Goal: Book appointment/travel/reservation

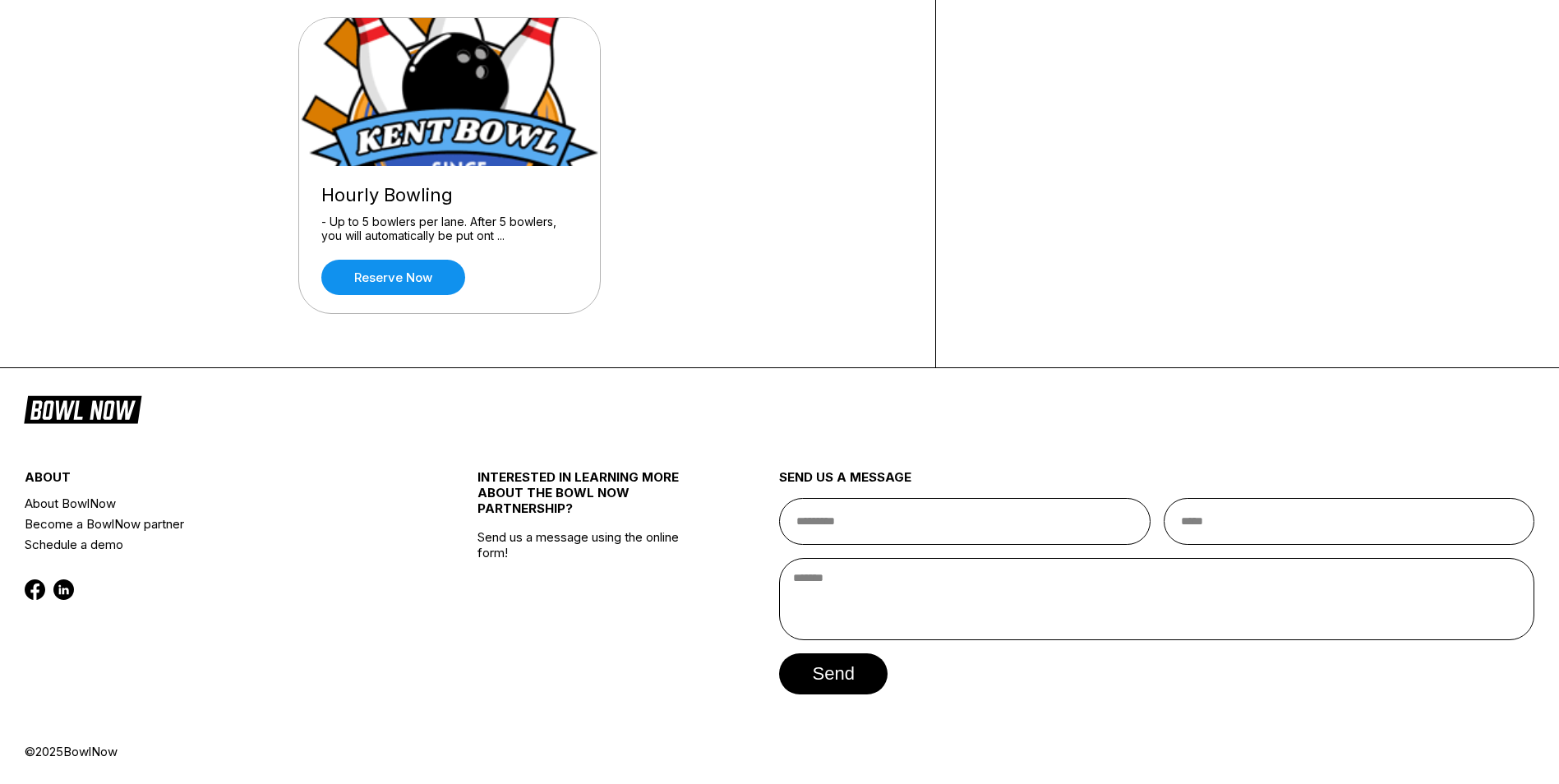
scroll to position [346, 0]
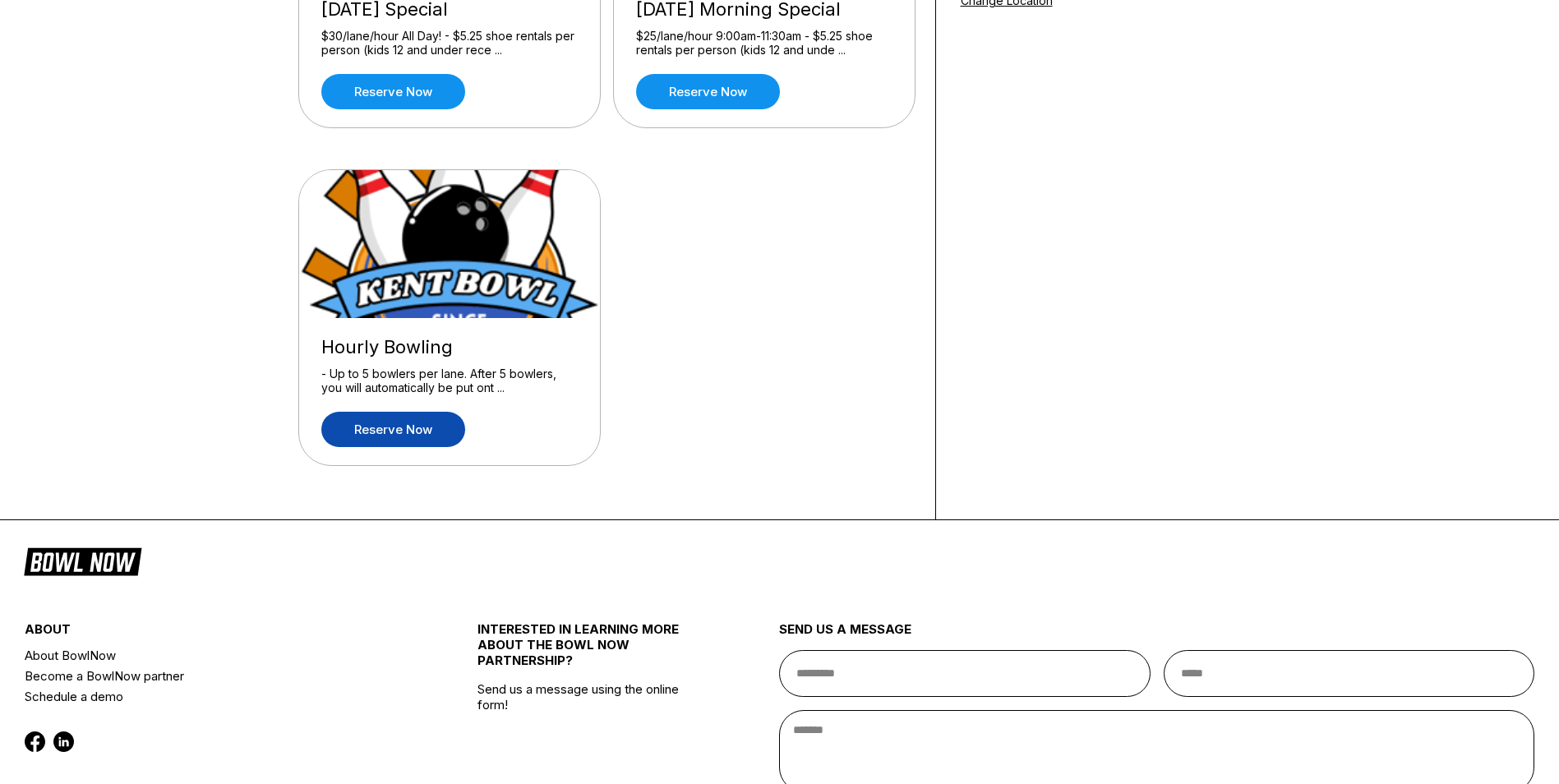
click at [416, 427] on link "Reserve now" at bounding box center [393, 429] width 144 height 35
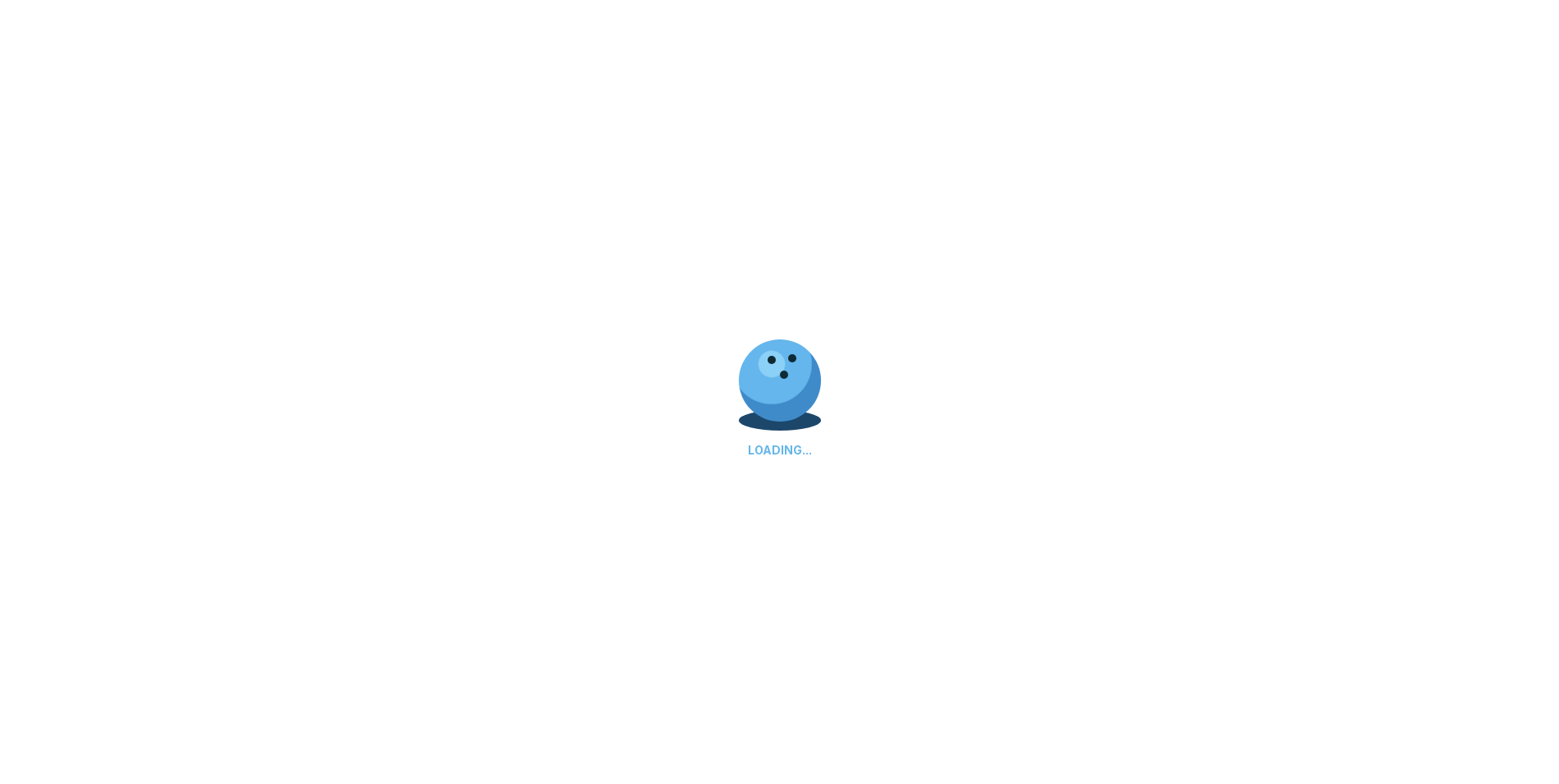
scroll to position [0, 0]
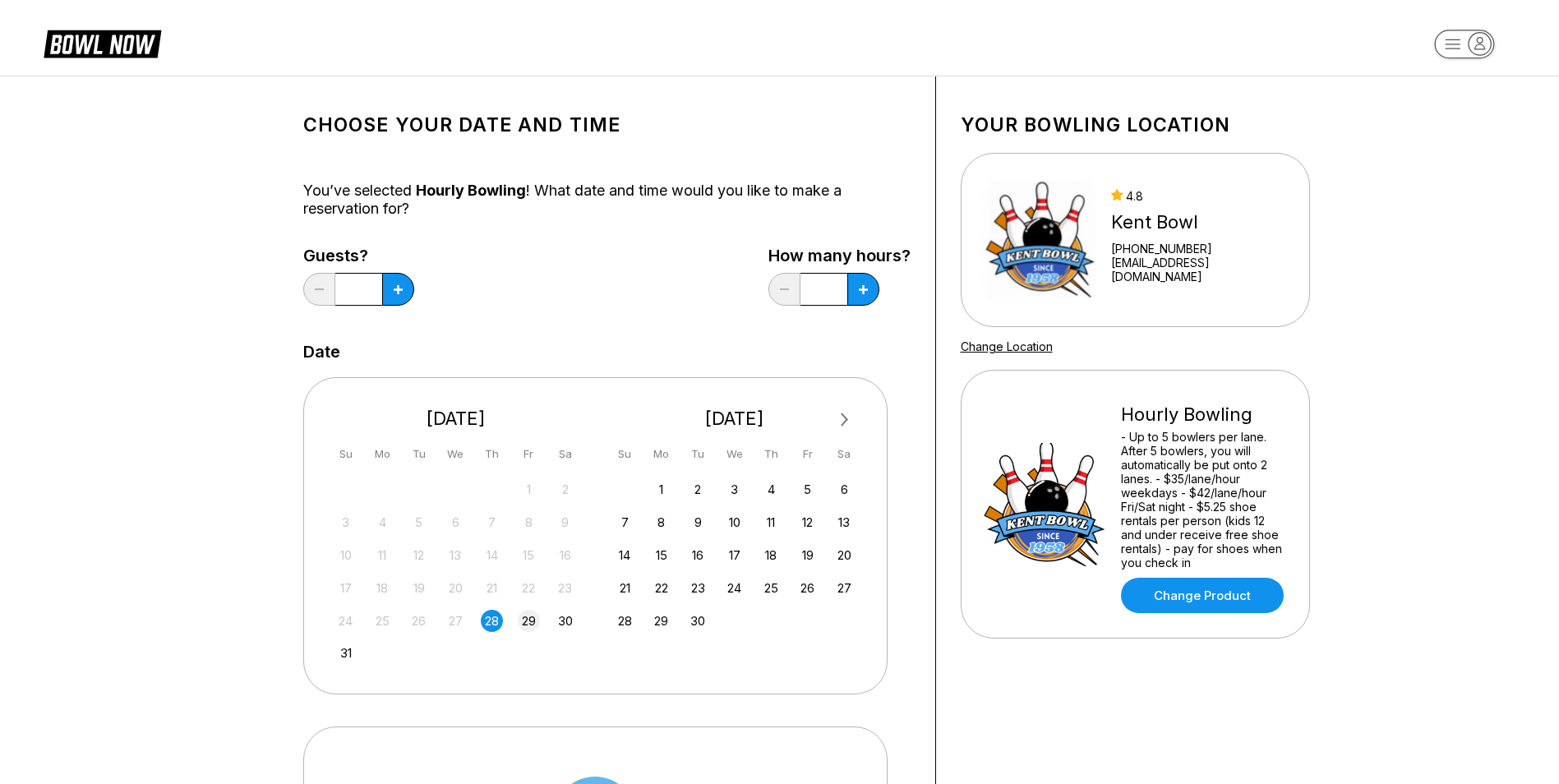
click at [535, 623] on div "29" at bounding box center [529, 621] width 22 height 22
click at [396, 298] on button at bounding box center [398, 288] width 32 height 33
type input "*"
click at [402, 286] on icon at bounding box center [399, 290] width 9 height 9
type input "***"
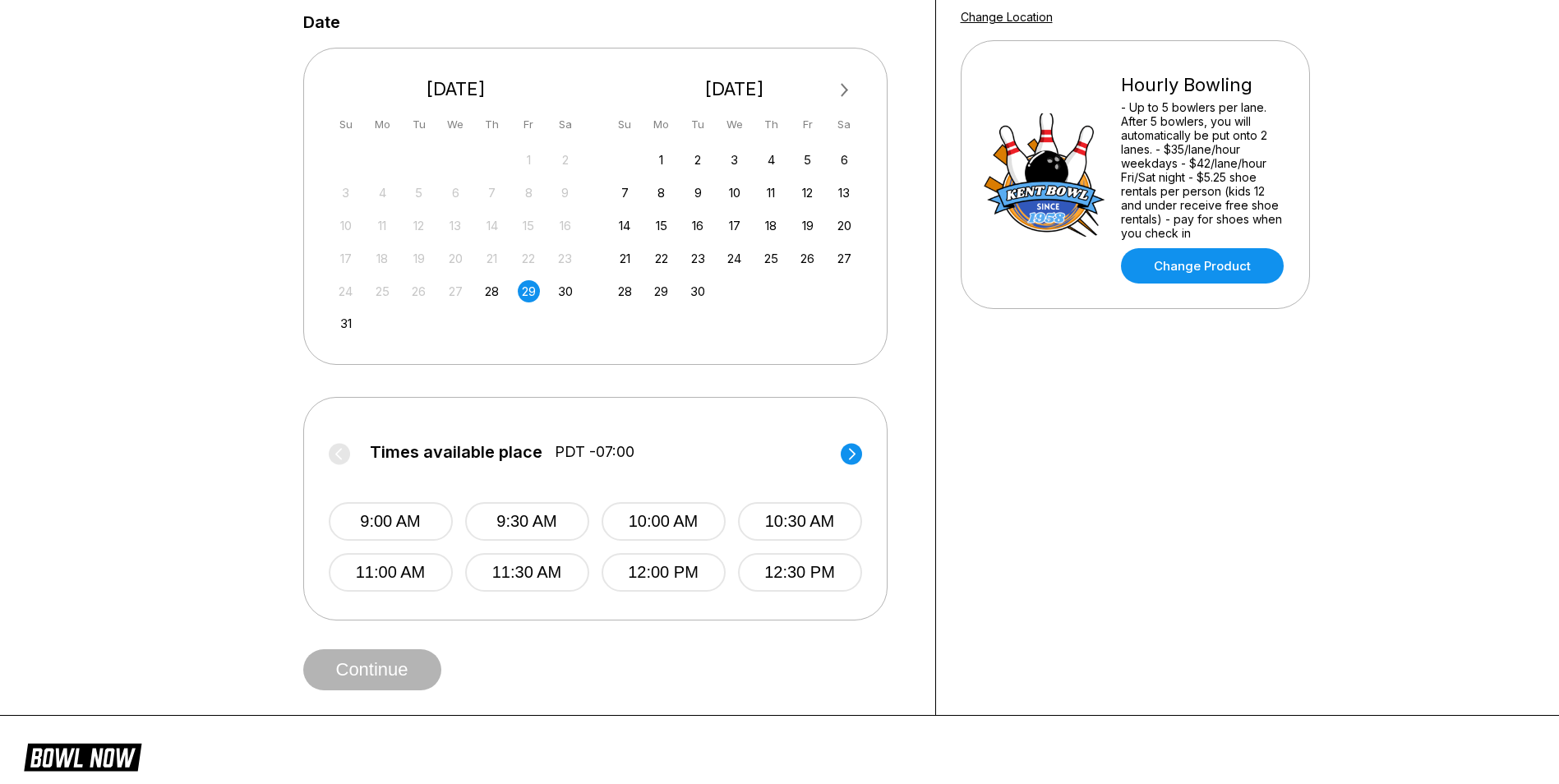
scroll to position [333, 0]
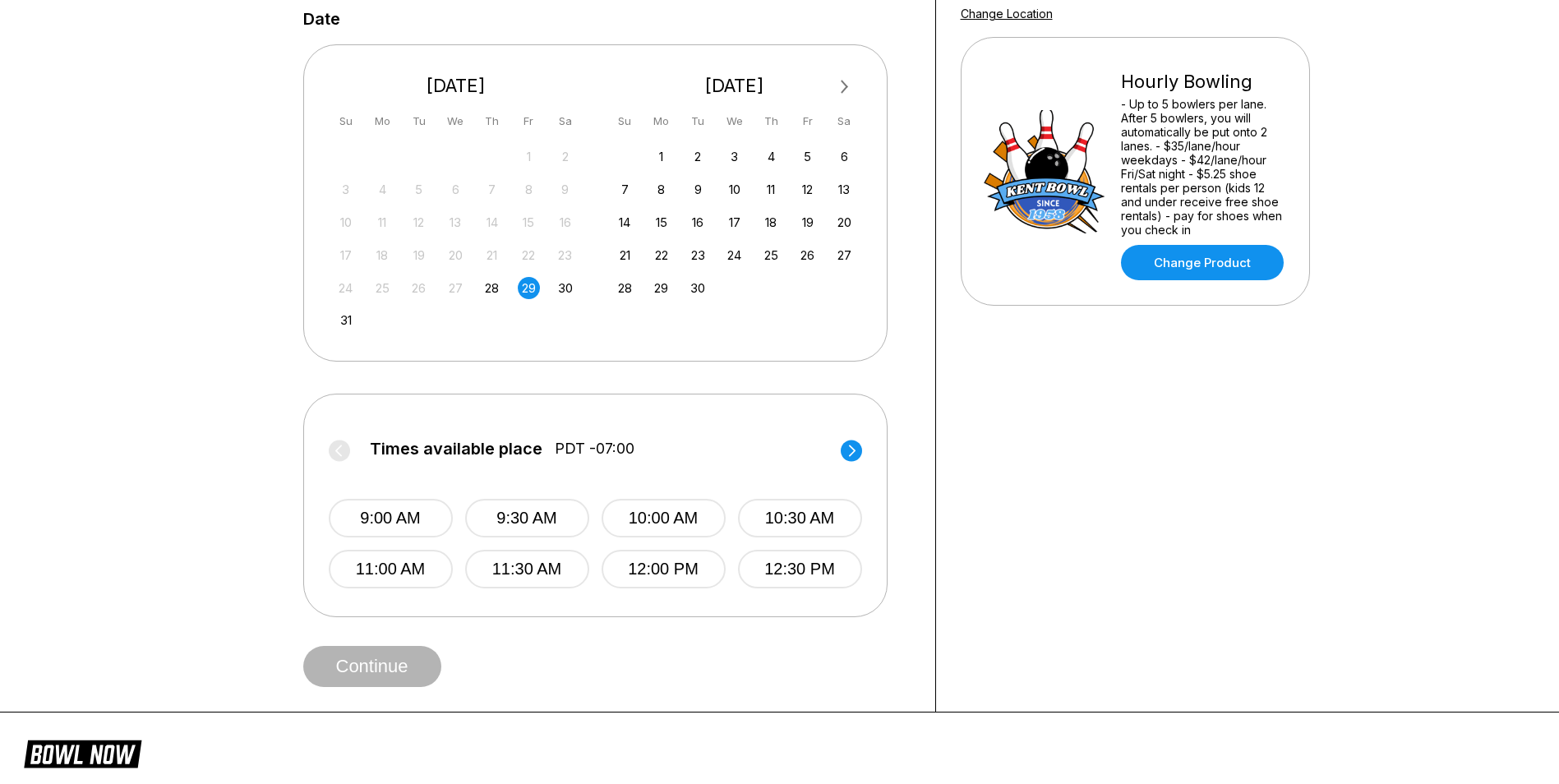
click at [854, 447] on circle at bounding box center [851, 450] width 21 height 21
click at [509, 572] on button "7:30 PM" at bounding box center [527, 568] width 124 height 38
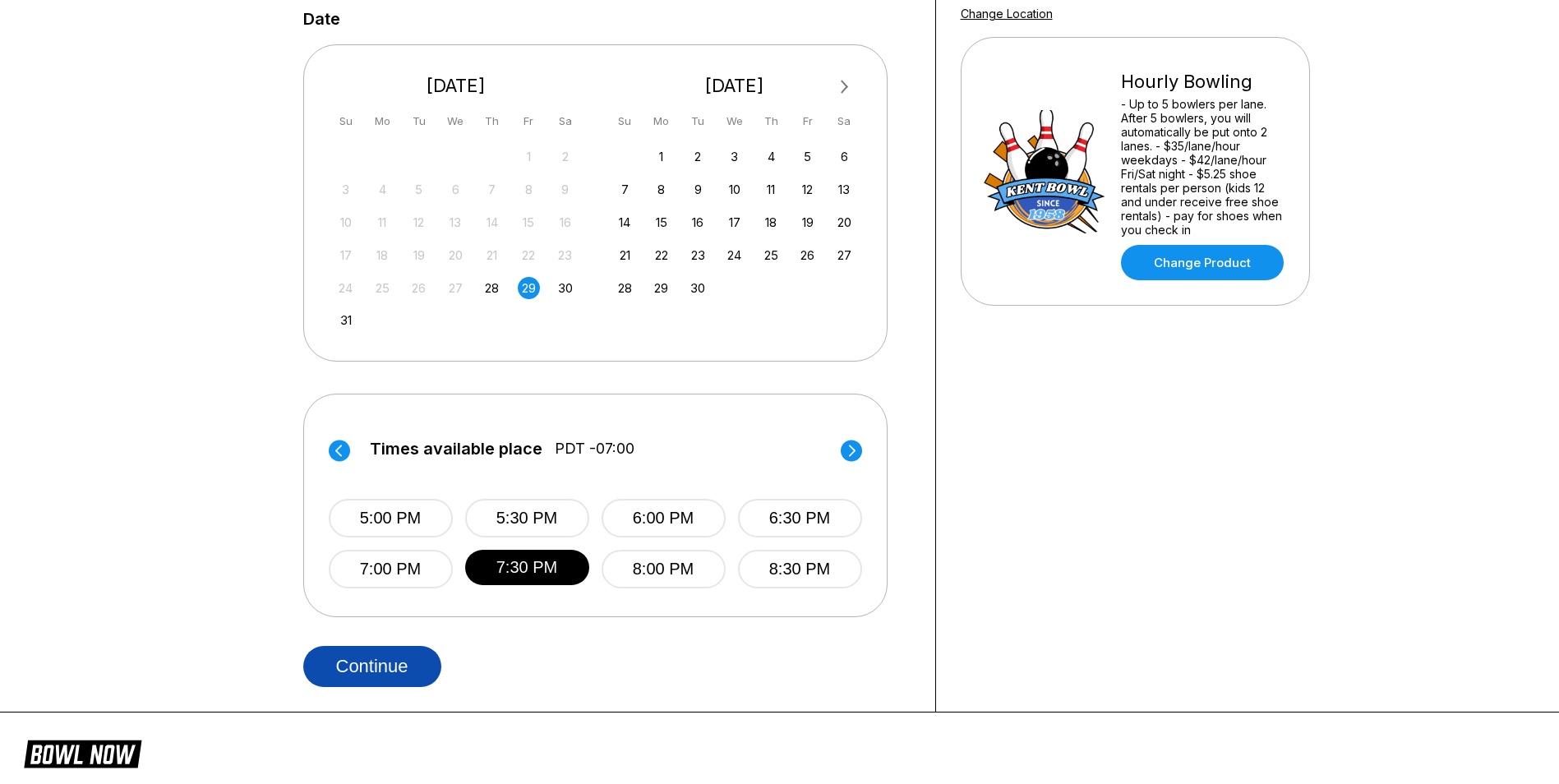
click at [389, 662] on button "Continue" at bounding box center [372, 666] width 138 height 41
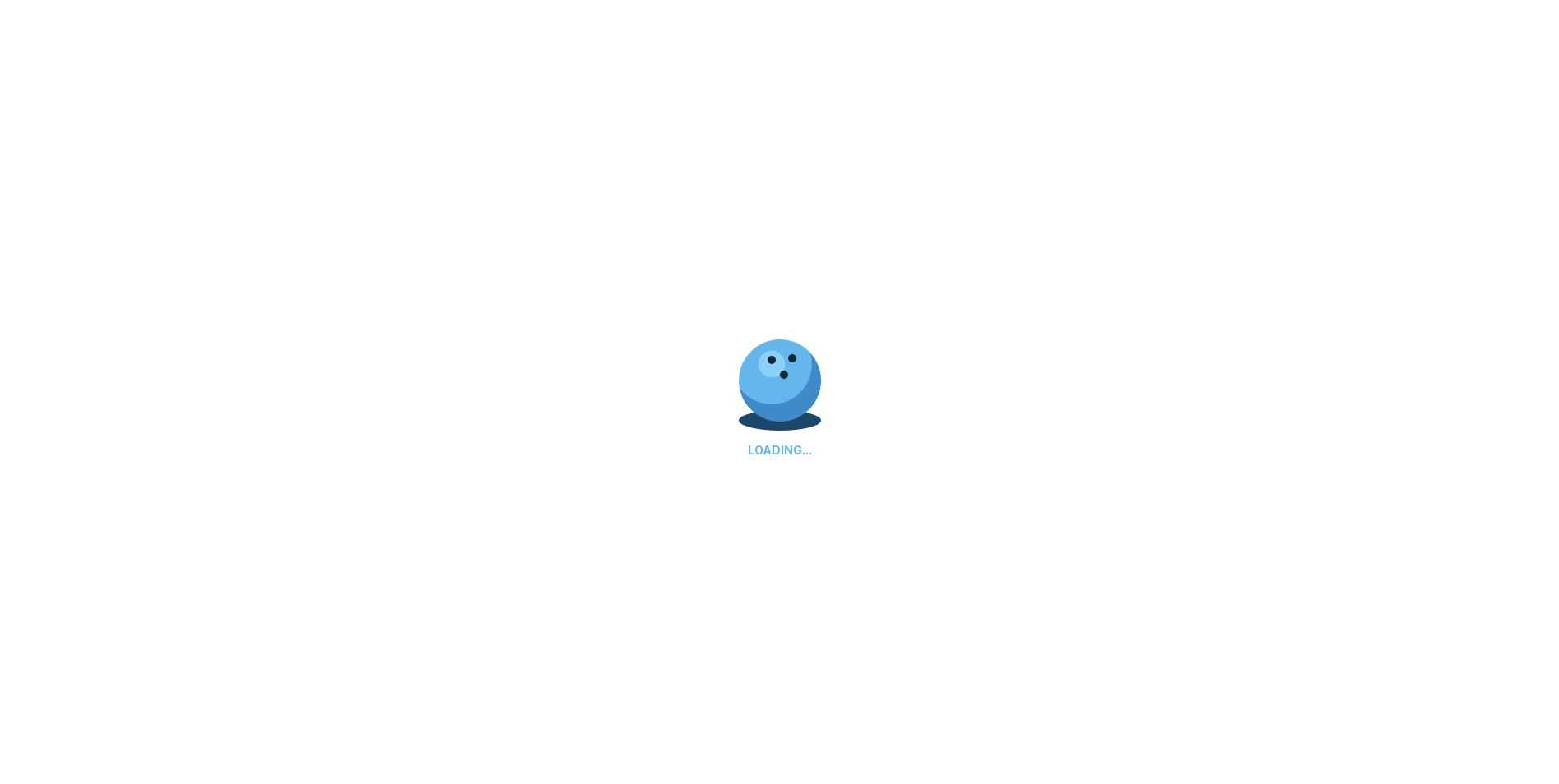
scroll to position [0, 0]
select select "**"
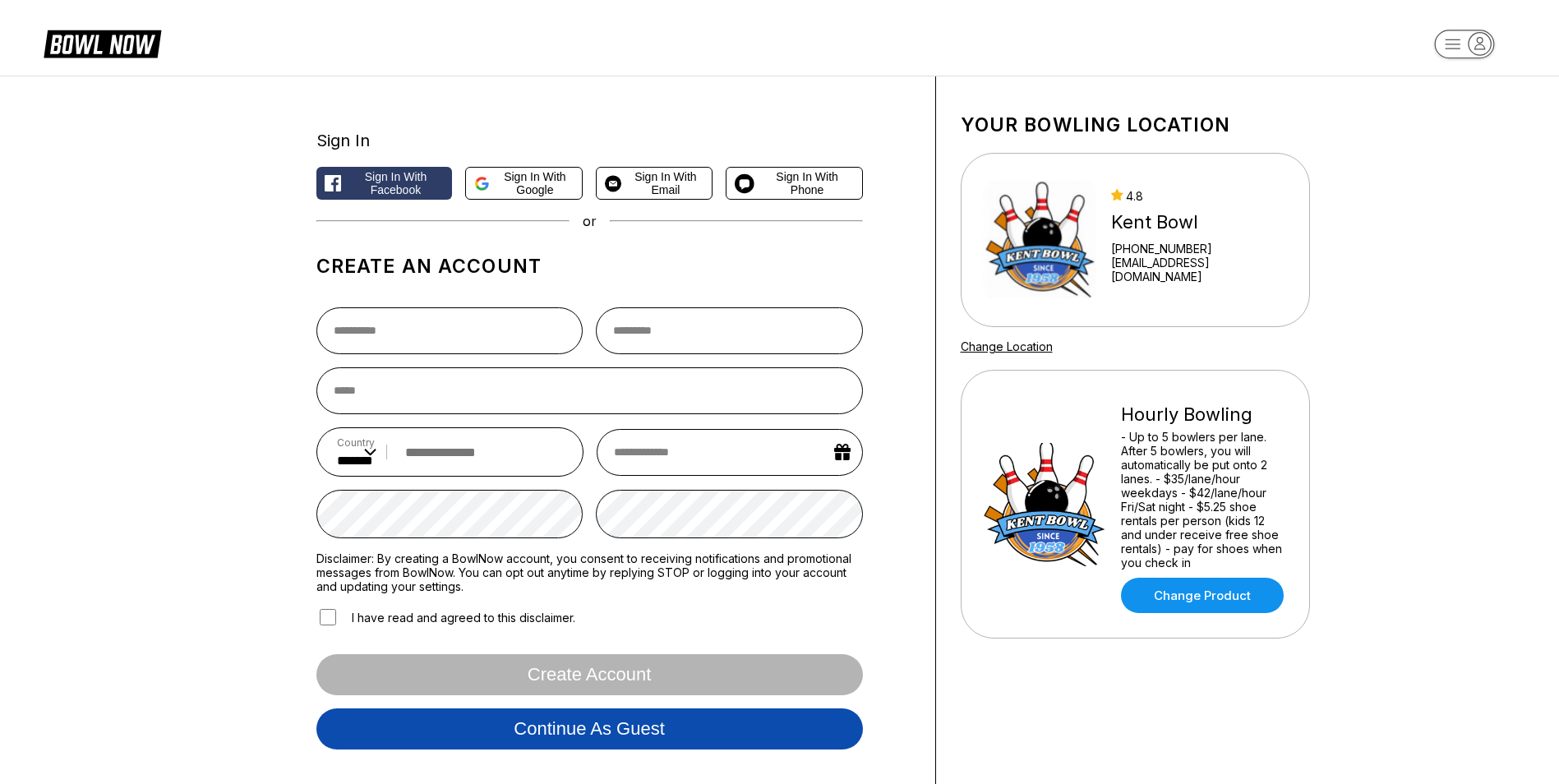
click at [636, 735] on button "Continue as guest" at bounding box center [590, 729] width 547 height 41
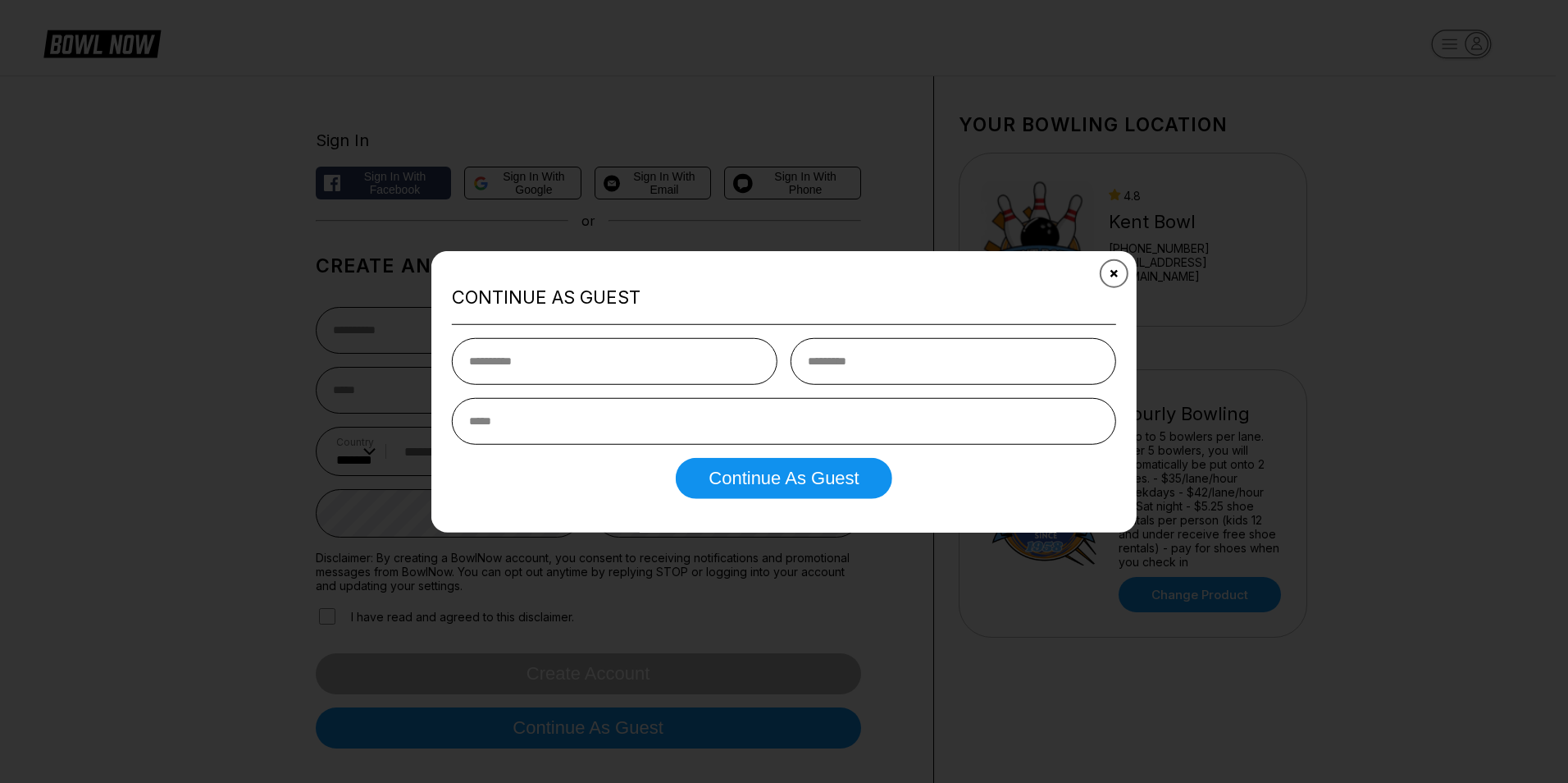
click at [1117, 276] on button "Close" at bounding box center [1114, 273] width 40 height 40
